Goal: Task Accomplishment & Management: Manage account settings

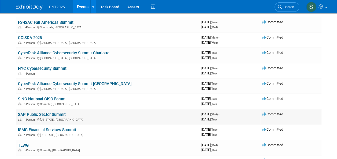
scroll to position [73, 0]
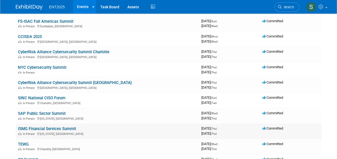
click at [37, 130] on link "ISMG Financial Services Summit" at bounding box center [47, 128] width 58 height 5
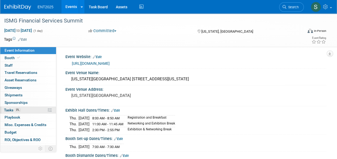
click at [7, 109] on span "Tasks 0%" at bounding box center [12, 110] width 17 height 4
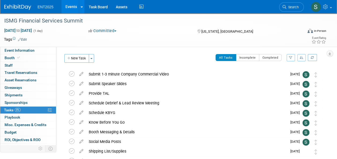
click at [80, 58] on button "New Task" at bounding box center [76, 58] width 25 height 9
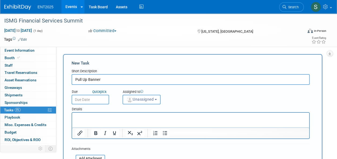
type input "Pull Up Banner"
click at [103, 99] on input "text" at bounding box center [90, 100] width 37 height 10
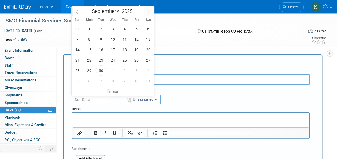
click at [149, 12] on icon at bounding box center [149, 12] width 4 height 4
select select "9"
click at [117, 40] on span "8" at bounding box center [112, 39] width 10 height 10
type input "Oct 8, 2025"
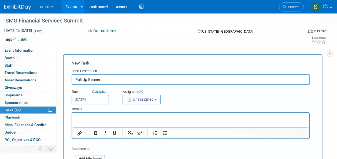
click at [149, 100] on span "Unassigned" at bounding box center [139, 99] width 27 height 4
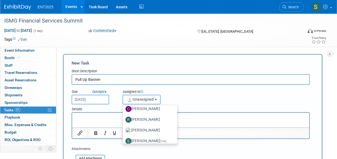
scroll to position [18, 0]
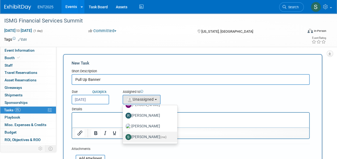
click at [144, 136] on label "Stephanie Silva (me)" at bounding box center [148, 137] width 46 height 9
click at [123, 136] on input "Stephanie Silva (me)" at bounding box center [121, 136] width 3 height 3
select select "d8ff099e-387d-423e-8792-e7dcb9516d1d"
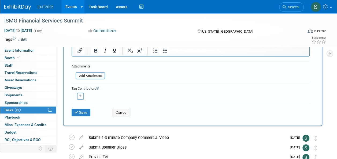
scroll to position [84, 0]
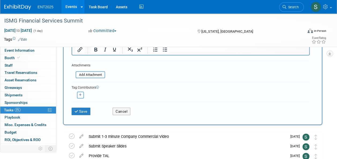
click at [78, 95] on button "button" at bounding box center [80, 95] width 7 height 7
select select
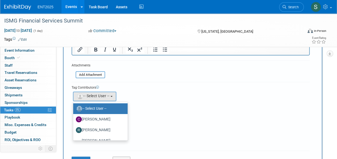
scroll to position [18, 0]
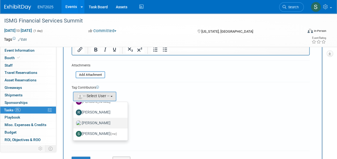
click at [104, 122] on label "Rose Bodin" at bounding box center [99, 123] width 46 height 9
click at [74, 122] on input "Rose Bodin" at bounding box center [71, 122] width 3 height 3
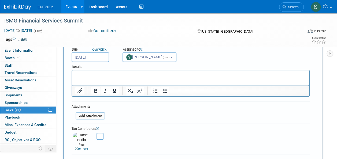
scroll to position [0, 0]
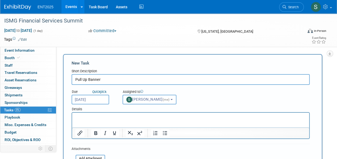
click at [107, 78] on input "Pull Up Banner" at bounding box center [191, 79] width 238 height 11
type input "Pull Up Banner"
click at [74, 115] on html at bounding box center [190, 116] width 237 height 7
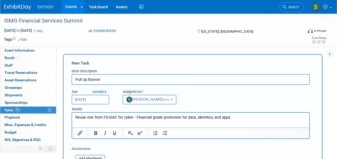
click at [76, 117] on p "Reuse one from FS-ISAC for cyber - Financial grade protection for data, identit…" at bounding box center [190, 117] width 231 height 5
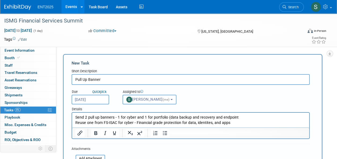
click at [235, 117] on p "Send 2 pull up banners - 1 for cyber and 1 for portfolio (data backup and recov…" at bounding box center [190, 117] width 231 height 5
click at [230, 123] on p "Reuse one from FS-ISAC for cyber - Financial grade protection for data, identit…" at bounding box center [190, 122] width 231 height 5
click at [261, 118] on p "Send 2 pull up banners - 1 for cyber and 1 for portfolio (data backup and recov…" at bounding box center [190, 117] width 231 height 5
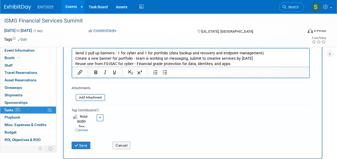
scroll to position [69, 0]
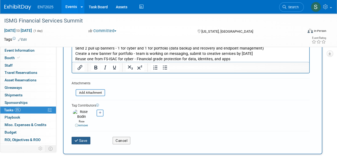
click at [79, 137] on button "Save" at bounding box center [81, 140] width 19 height 7
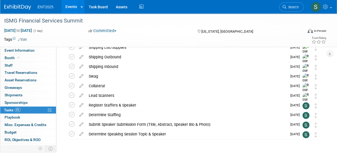
scroll to position [0, 0]
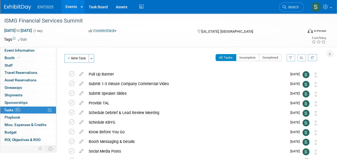
click at [69, 8] on link "Events" at bounding box center [71, 6] width 20 height 13
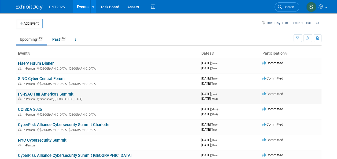
click at [46, 95] on link "FS-ISAC Fall Americas Summit" at bounding box center [45, 94] width 55 height 5
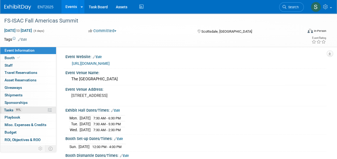
click at [10, 110] on span "Tasks 91%" at bounding box center [13, 110] width 18 height 4
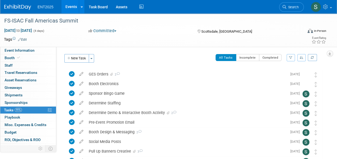
click at [74, 6] on link "Events" at bounding box center [71, 6] width 20 height 13
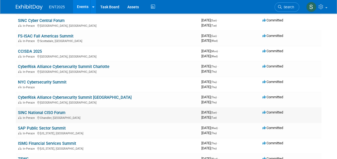
scroll to position [59, 0]
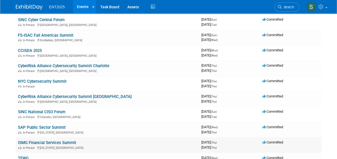
click at [40, 142] on link "ISMG Financial Services Summit" at bounding box center [47, 142] width 58 height 5
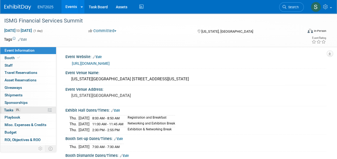
click at [8, 110] on span "Tasks 0%" at bounding box center [12, 110] width 17 height 4
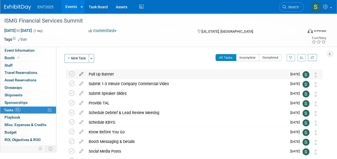
click at [81, 72] on icon at bounding box center [81, 73] width 9 height 7
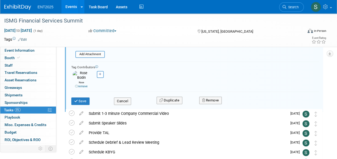
scroll to position [112, 0]
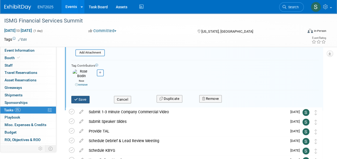
type input "Pull Up Banner Creative"
click at [82, 96] on button "Save" at bounding box center [80, 99] width 18 height 7
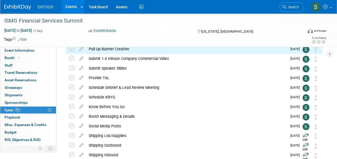
scroll to position [0, 0]
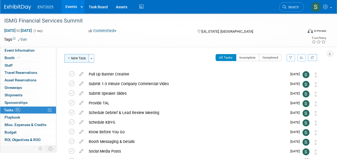
click at [78, 58] on button "New Task" at bounding box center [76, 58] width 25 height 9
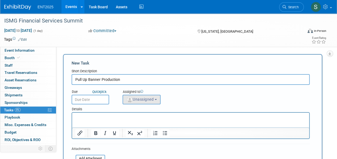
type input "Pull Up Banner Production"
click at [140, 99] on span "Unassigned" at bounding box center [139, 99] width 27 height 4
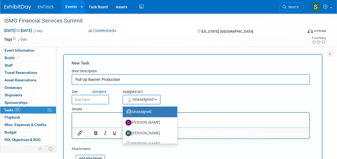
scroll to position [18, 0]
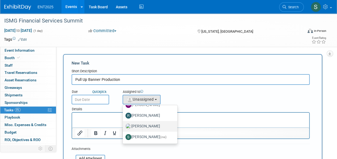
click at [155, 128] on label "Rose Bodin" at bounding box center [148, 126] width 46 height 9
click at [123, 127] on input "Rose Bodin" at bounding box center [121, 125] width 3 height 3
select select "fd414d53-3d64-4b99-a4d4-d4a7ab262892"
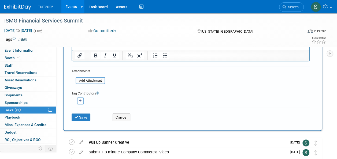
scroll to position [80, 0]
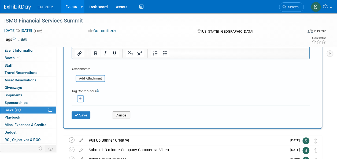
click at [81, 98] on icon "button" at bounding box center [80, 98] width 3 height 3
select select
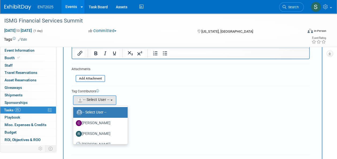
scroll to position [18, 0]
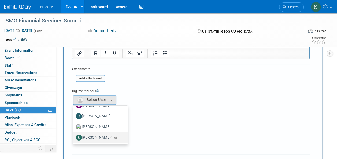
click at [104, 137] on label "Stephanie Silva (me)" at bounding box center [99, 137] width 46 height 9
click at [74, 137] on input "Stephanie Silva (me)" at bounding box center [71, 136] width 3 height 3
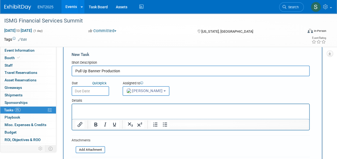
scroll to position [0, 0]
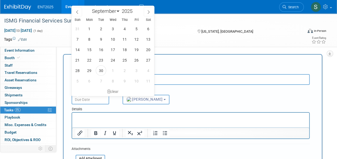
click at [89, 98] on input "text" at bounding box center [90, 100] width 37 height 10
click at [148, 12] on icon at bounding box center [149, 12] width 4 height 4
select select "9"
click at [90, 61] on span "20" at bounding box center [89, 60] width 10 height 10
type input "Oct 20, 2025"
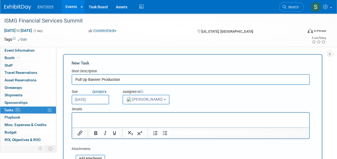
click at [106, 118] on p "Rich Text Area. Press ALT-0 for help." at bounding box center [190, 117] width 231 height 5
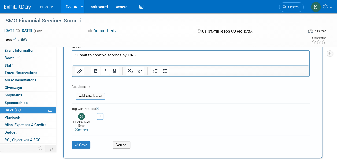
scroll to position [64, 0]
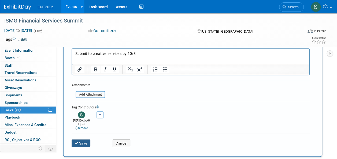
click at [78, 142] on icon "submit" at bounding box center [76, 144] width 5 height 4
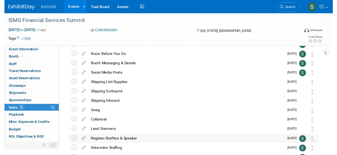
scroll to position [88, 0]
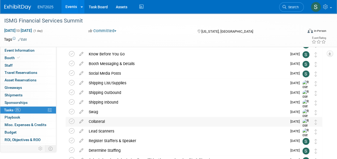
click at [95, 121] on div "Collateral" at bounding box center [186, 121] width 201 height 9
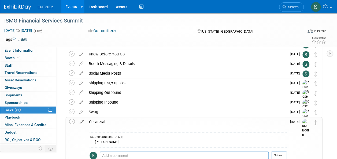
click at [78, 119] on icon at bounding box center [81, 120] width 9 height 7
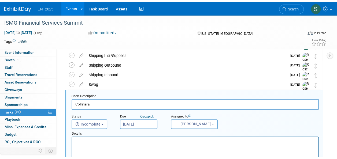
scroll to position [126, 0]
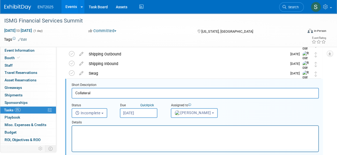
click at [86, 130] on p "Rich Text Area. Press ALT-0 for help." at bounding box center [195, 130] width 240 height 5
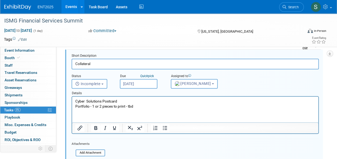
scroll to position [167, 0]
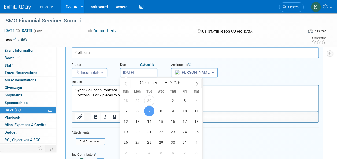
click at [143, 69] on input "Oct 7, 2025" at bounding box center [138, 73] width 37 height 10
click at [183, 110] on span "10" at bounding box center [184, 111] width 10 height 10
type input "Oct 10, 2025"
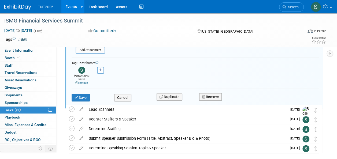
scroll to position [242, 0]
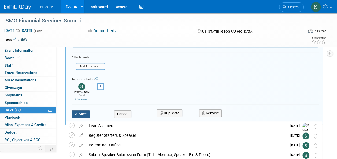
click at [83, 110] on button "Save" at bounding box center [81, 113] width 18 height 7
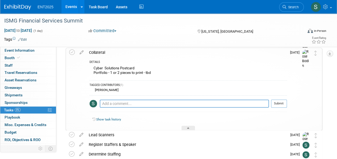
scroll to position [150, 0]
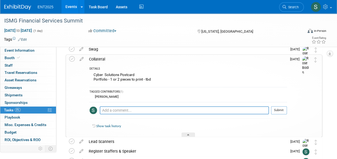
click at [98, 59] on div "Collateral" at bounding box center [186, 59] width 200 height 9
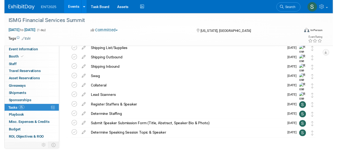
scroll to position [121, 0]
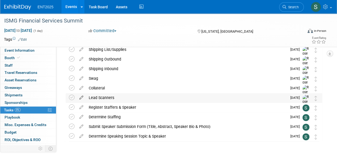
click at [80, 97] on icon at bounding box center [81, 96] width 9 height 7
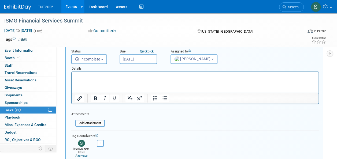
scroll to position [235, 0]
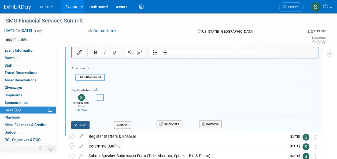
click at [78, 122] on button "Save" at bounding box center [80, 124] width 18 height 7
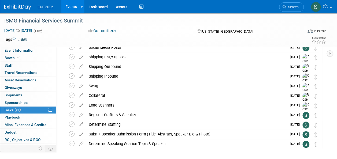
scroll to position [114, 0]
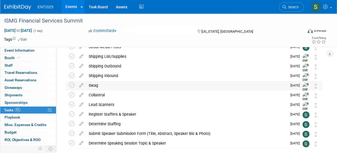
click at [93, 86] on div "Swag" at bounding box center [186, 85] width 201 height 9
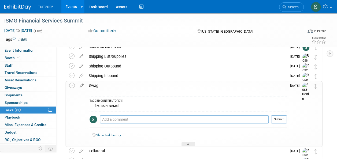
click at [80, 86] on icon at bounding box center [81, 84] width 9 height 7
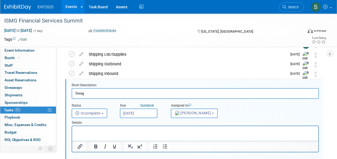
scroll to position [117, 0]
click at [83, 131] on p "Rich Text Area. Press ALT-0 for help." at bounding box center [195, 130] width 240 height 5
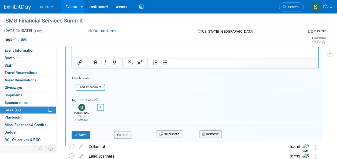
scroll to position [202, 0]
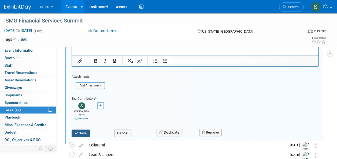
click at [84, 130] on button "Save" at bounding box center [81, 133] width 18 height 7
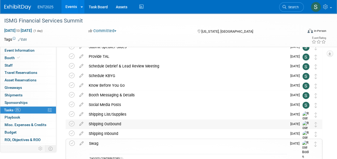
scroll to position [57, 0]
click at [95, 142] on div "Swag" at bounding box center [186, 142] width 200 height 9
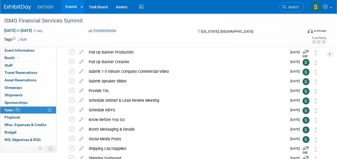
scroll to position [0, 0]
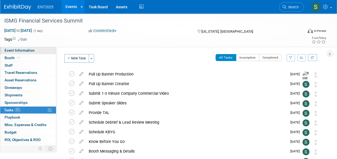
click at [27, 50] on span "Event Information" at bounding box center [20, 50] width 30 height 4
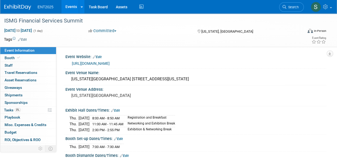
click at [27, 51] on span "Event Information" at bounding box center [20, 50] width 30 height 4
click at [69, 8] on link "Events" at bounding box center [71, 6] width 20 height 13
